Goal: Find specific page/section: Find specific page/section

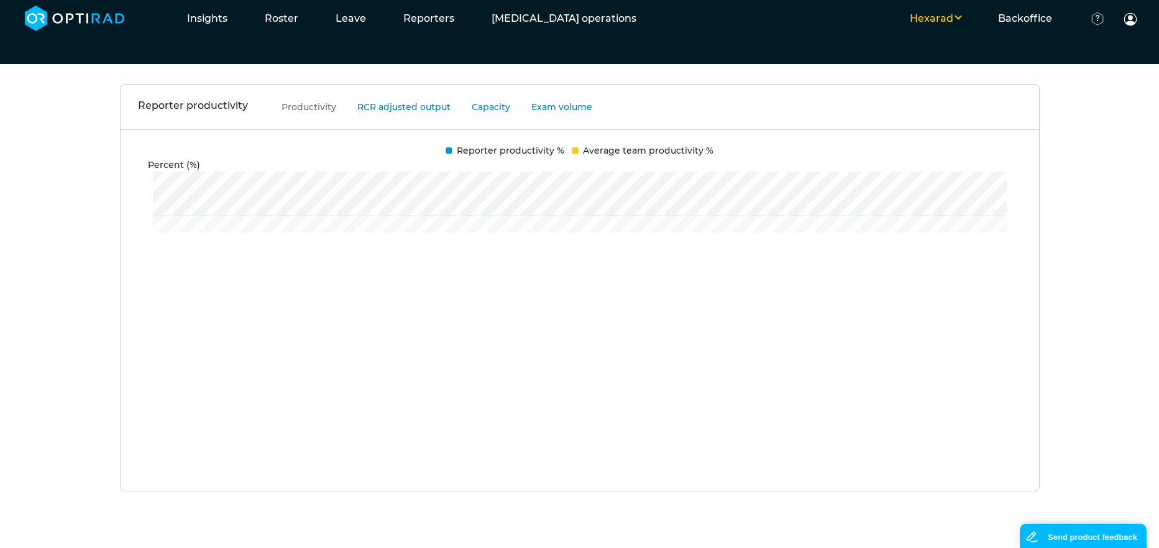
drag, startPoint x: 899, startPoint y: 4, endPoint x: 923, endPoint y: 9, distance: 24.0
click at [906, 6] on ul "Hexarad MSE WHTH UHD Backoffice Client set-up Users Productivity indices Docume…" at bounding box center [906, 18] width 502 height 37
click at [928, 16] on button "Hexarad" at bounding box center [935, 18] width 88 height 15
click at [944, 54] on button "WHTH" at bounding box center [930, 61] width 98 height 22
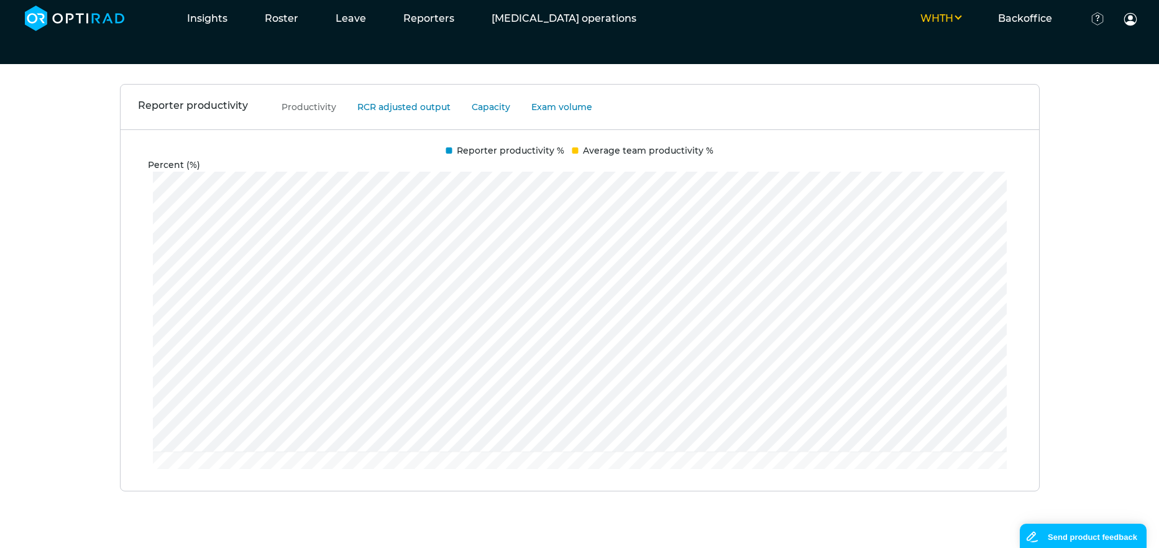
click at [1097, 206] on div "Reporter productivity Productivity RCR adjusted output Capacity Exam volume Per…" at bounding box center [579, 307] width 1159 height 447
click at [955, 12] on button "WHTH" at bounding box center [941, 18] width 78 height 15
click at [931, 65] on button "MSE" at bounding box center [930, 61] width 98 height 22
click at [943, 8] on ul "MSE Hexarad WHTH UHD Backoffice Client set-up Users Productivity indices Docume…" at bounding box center [906, 18] width 502 height 37
click at [946, 14] on button "MSE" at bounding box center [946, 18] width 67 height 15
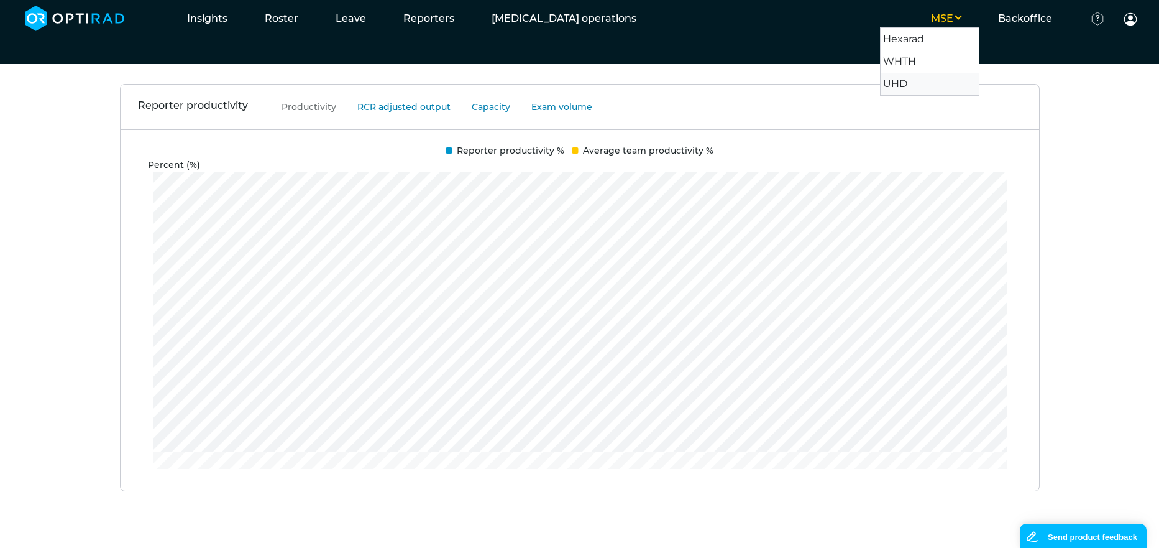
click at [928, 73] on button "UHD" at bounding box center [930, 84] width 98 height 22
